Goal: Information Seeking & Learning: Learn about a topic

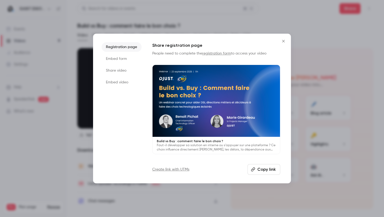
click at [285, 38] on button "Close" at bounding box center [283, 41] width 11 height 11
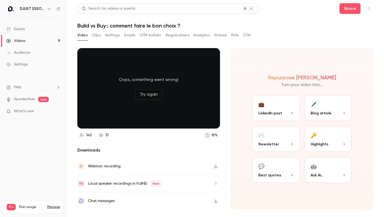
click at [42, 40] on link "Videos 9" at bounding box center [33, 41] width 67 height 12
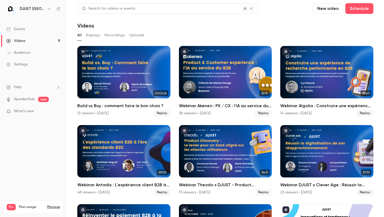
click at [35, 30] on link "Events" at bounding box center [33, 29] width 67 height 12
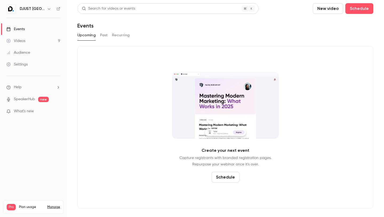
click at [23, 38] on link "Videos 9" at bounding box center [33, 41] width 67 height 12
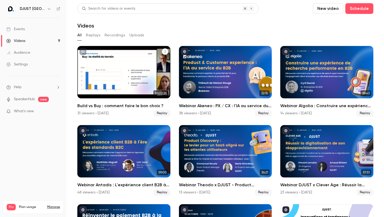
click at [91, 103] on h2 "Build vs Buy : comment faire le bon choix ?" at bounding box center [123, 105] width 93 height 6
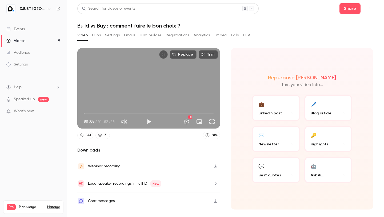
click at [99, 36] on button "Clips" at bounding box center [96, 35] width 9 height 9
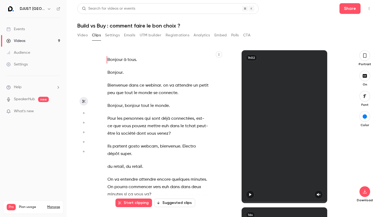
click at [116, 35] on button "Settings" at bounding box center [112, 35] width 15 height 9
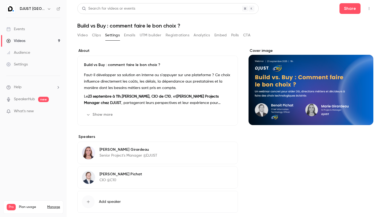
click at [200, 32] on button "Analytics" at bounding box center [202, 35] width 17 height 9
